Goal: Navigation & Orientation: Find specific page/section

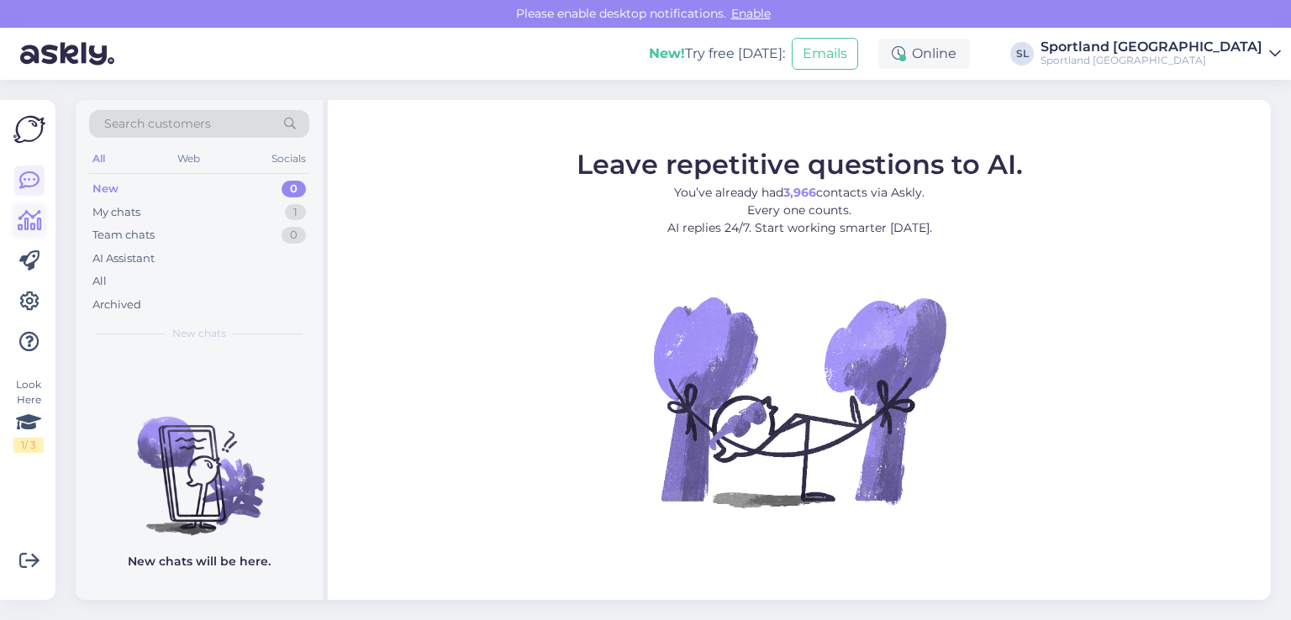
click at [31, 224] on icon at bounding box center [30, 221] width 24 height 20
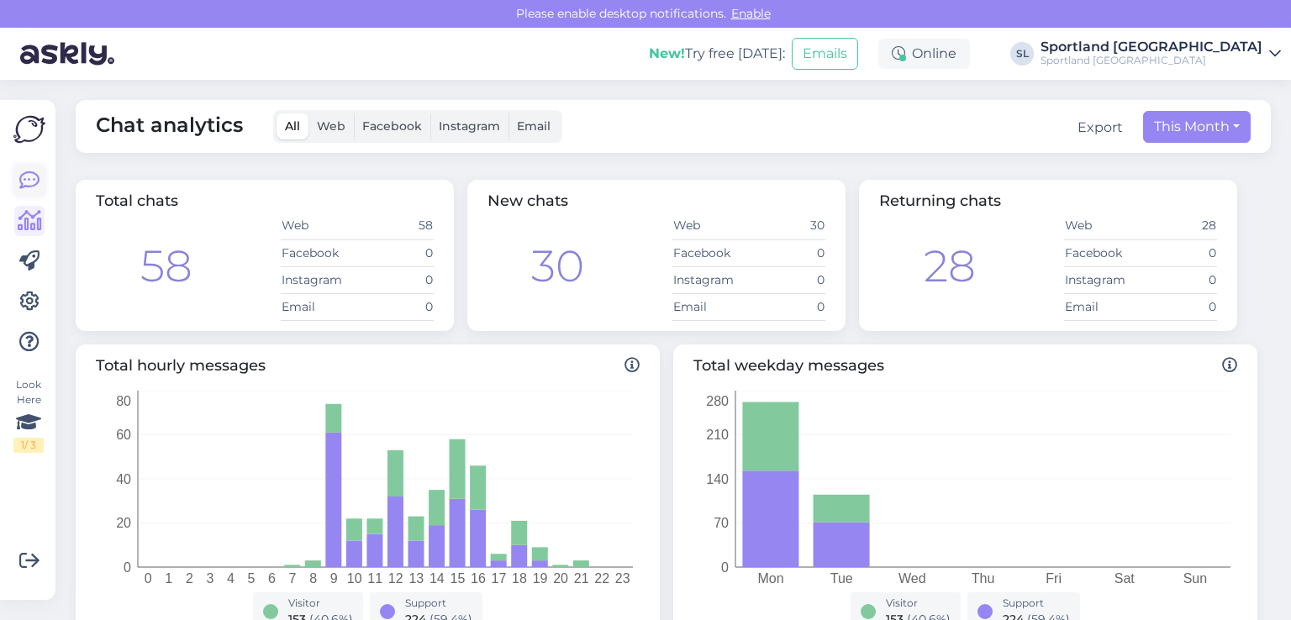
click at [37, 186] on icon at bounding box center [29, 181] width 20 height 20
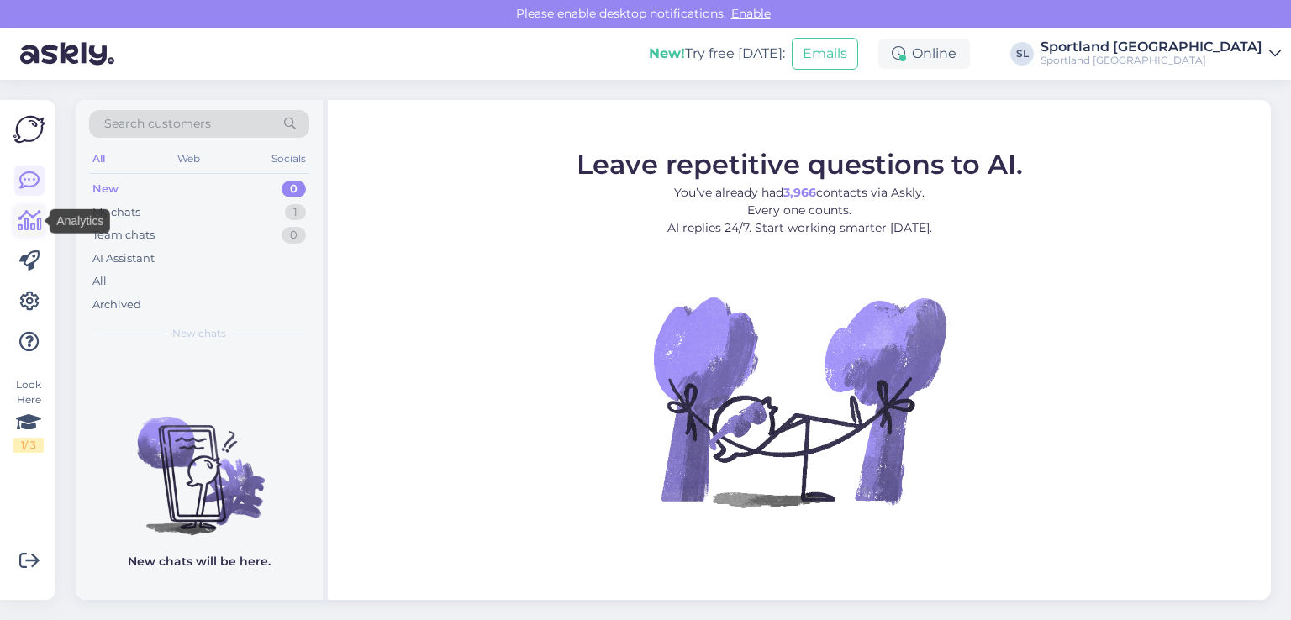
click at [34, 224] on icon at bounding box center [30, 221] width 24 height 20
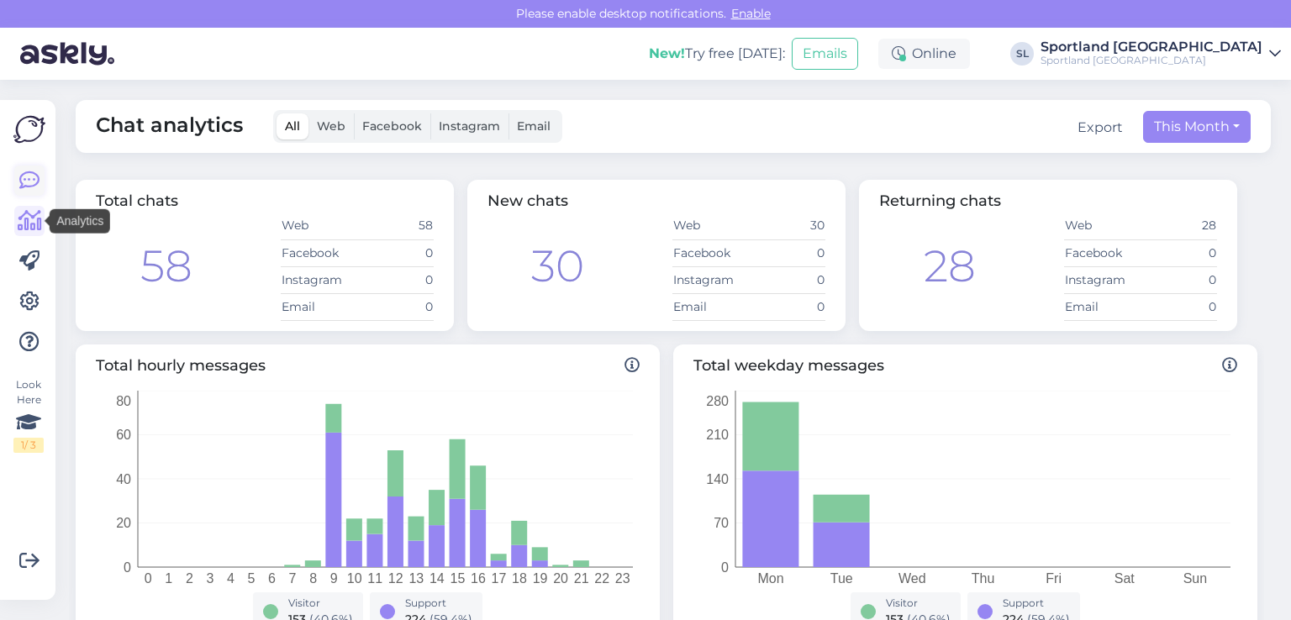
click at [27, 179] on icon at bounding box center [29, 181] width 20 height 20
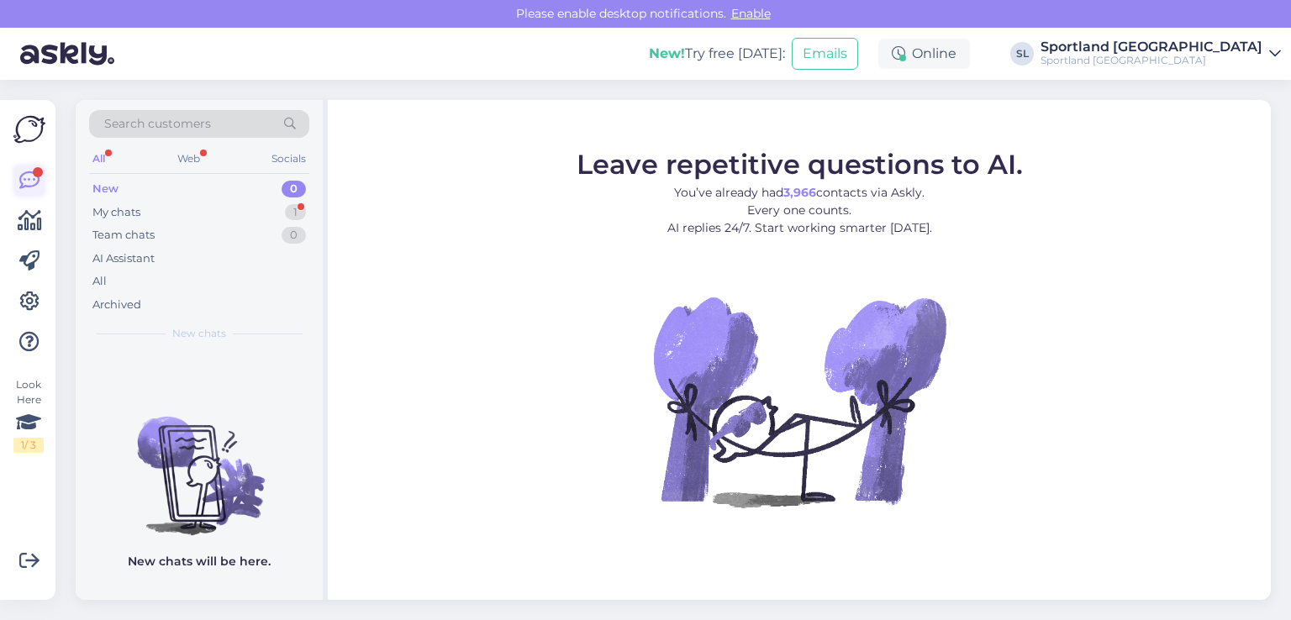
click at [19, 188] on icon at bounding box center [29, 181] width 20 height 20
click at [103, 209] on div "My chats" at bounding box center [116, 212] width 48 height 17
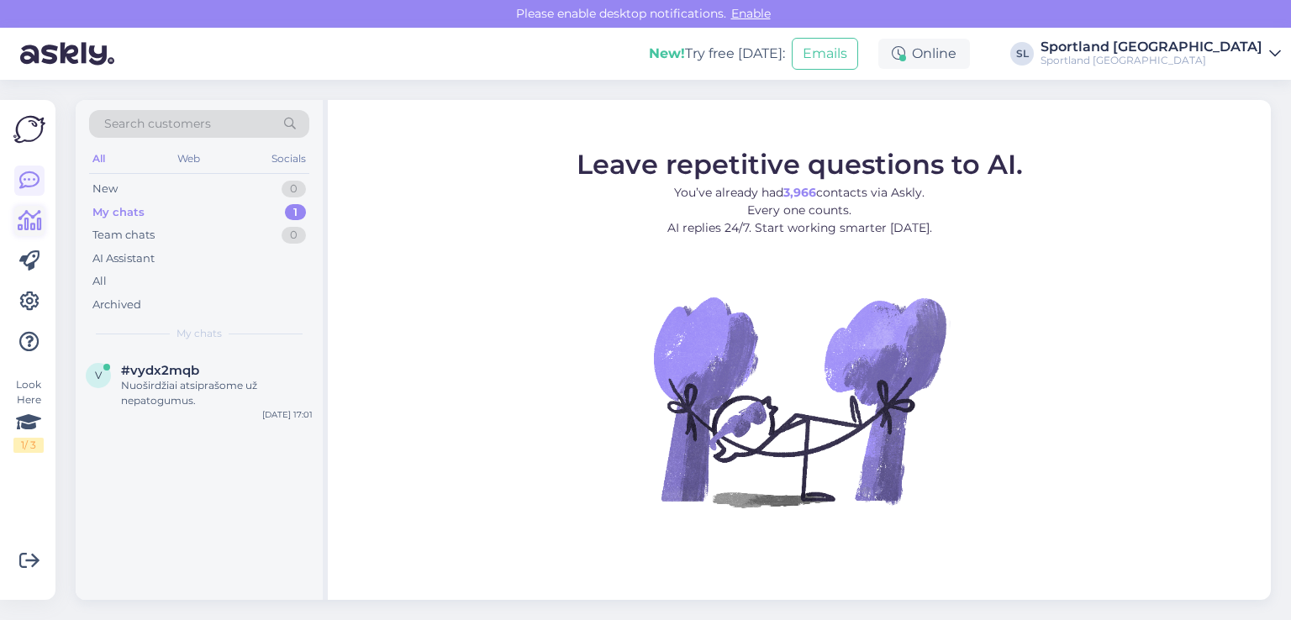
click at [24, 229] on icon at bounding box center [30, 221] width 24 height 20
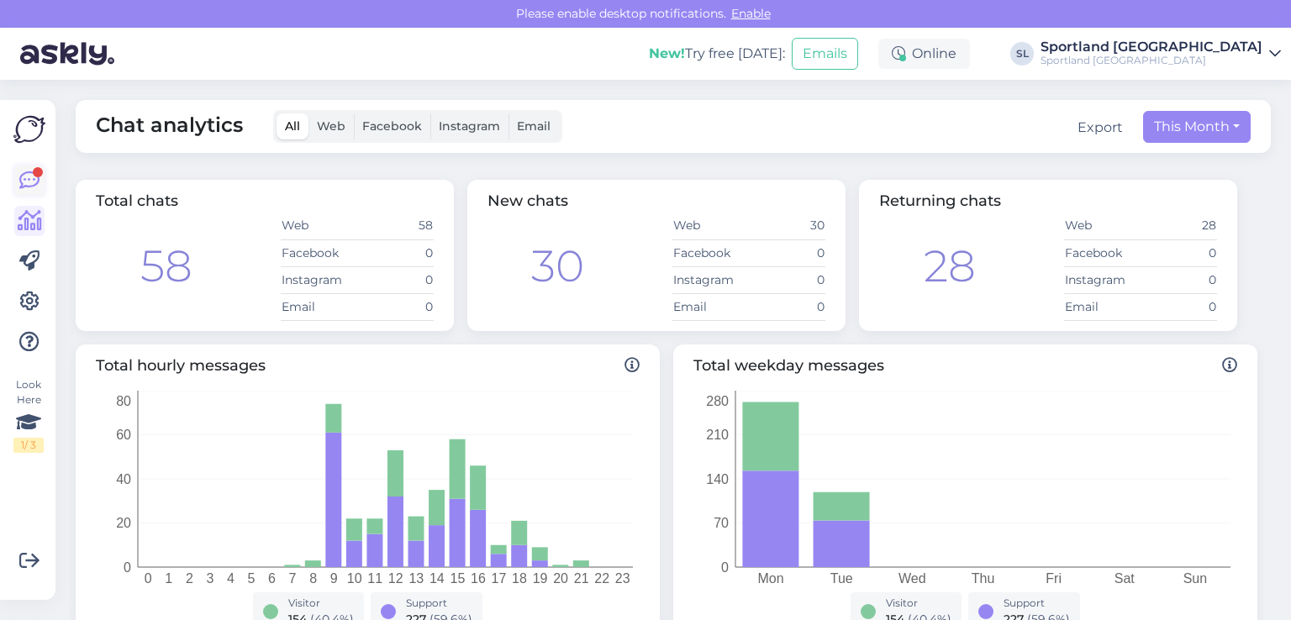
click at [34, 174] on div at bounding box center [38, 172] width 10 height 10
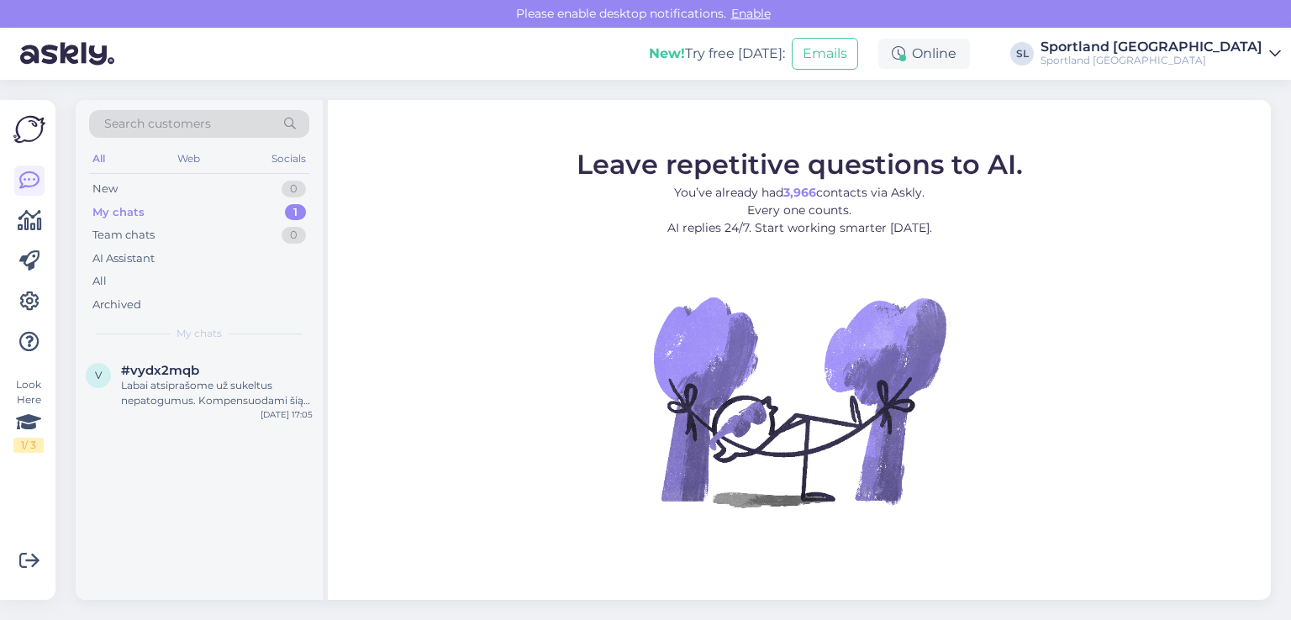
click at [178, 213] on div "My chats 1" at bounding box center [199, 213] width 220 height 24
click at [205, 384] on div "Labai atsiprašome už sukeltus nepatogumus. Kompensuodami šią nepatogią situacij…" at bounding box center [217, 393] width 192 height 30
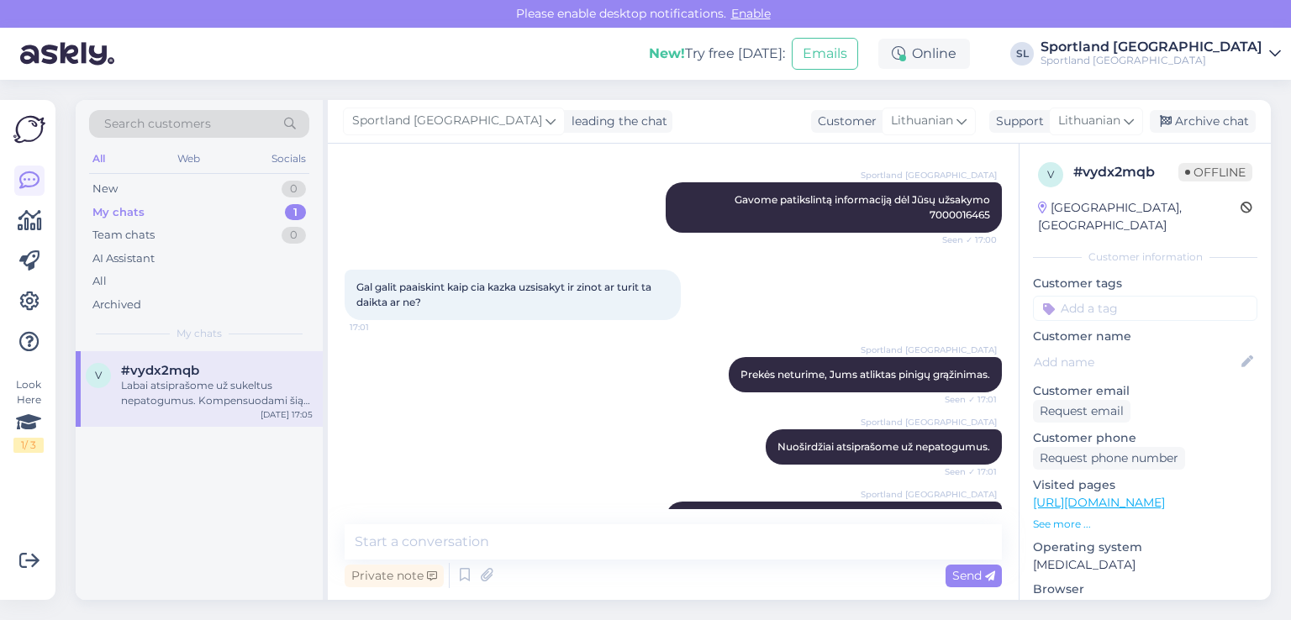
scroll to position [888, 0]
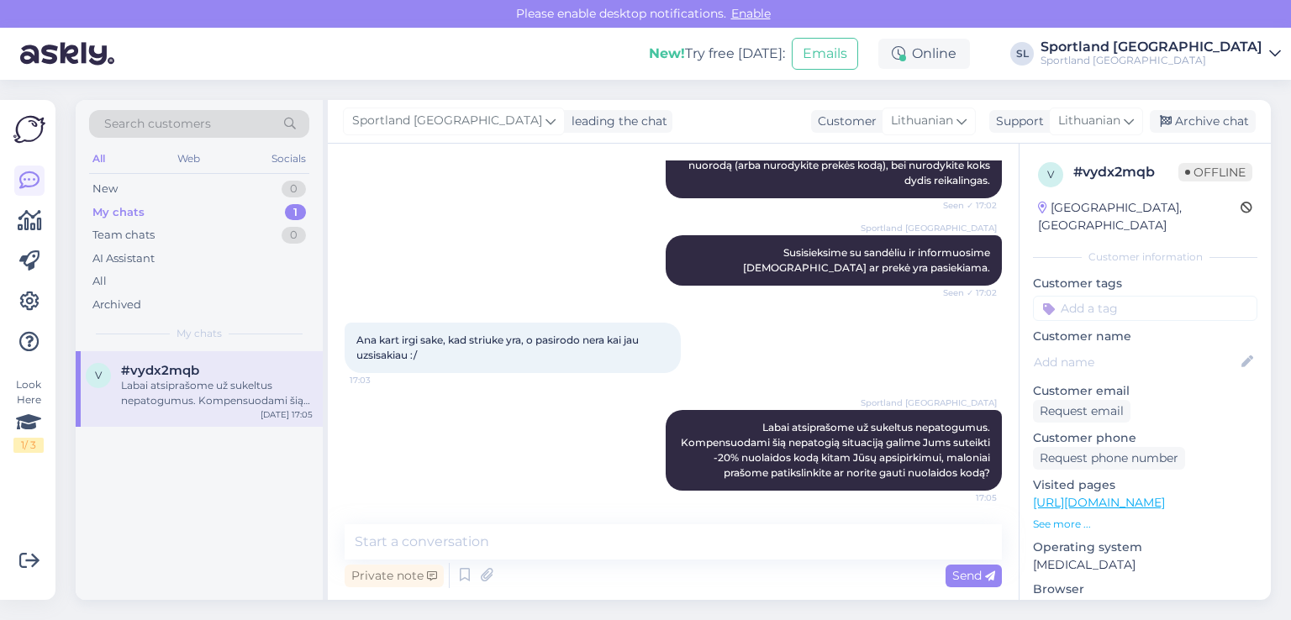
click at [318, 466] on div "v #vydx2mqb Labai atsiprašome už sukeltus nepatogumus. Kompensuodami šią nepato…" at bounding box center [199, 475] width 247 height 249
